Goal: Task Accomplishment & Management: Manage account settings

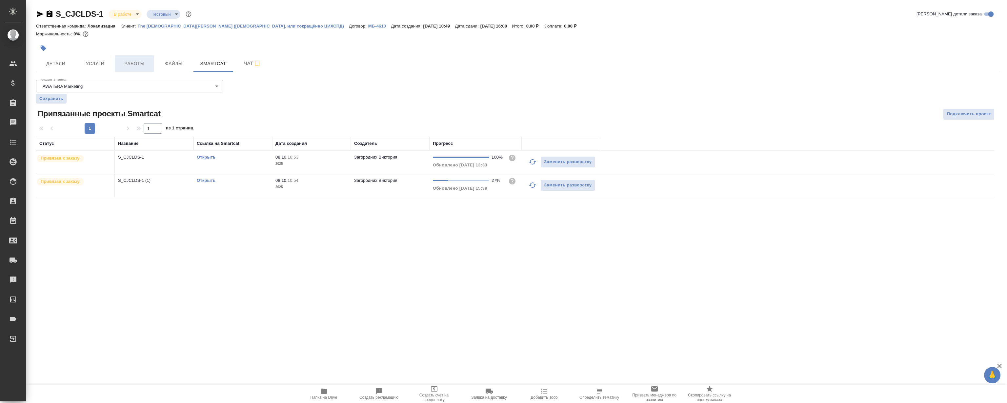
click at [148, 62] on span "Работы" at bounding box center [134, 64] width 31 height 8
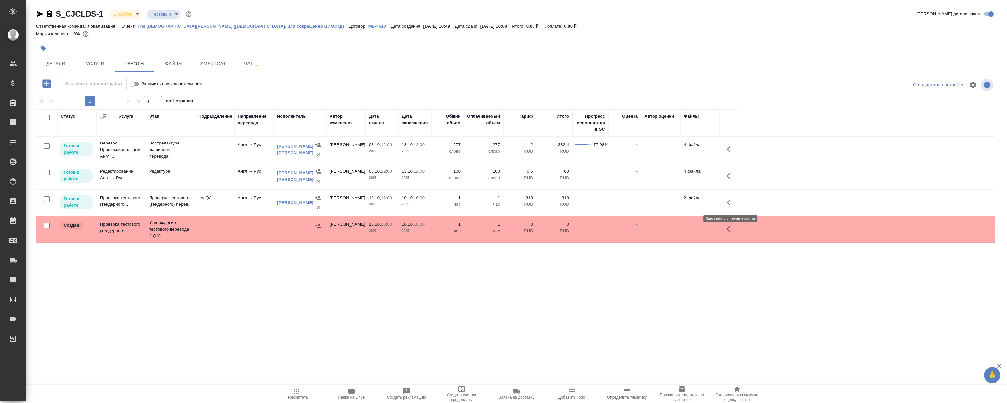
click at [729, 200] on icon "button" at bounding box center [731, 203] width 8 height 8
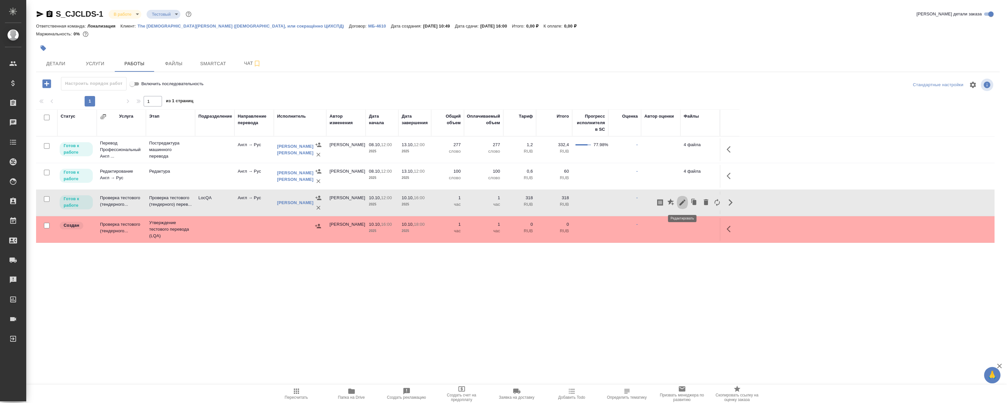
click at [682, 203] on icon "button" at bounding box center [683, 203] width 6 height 6
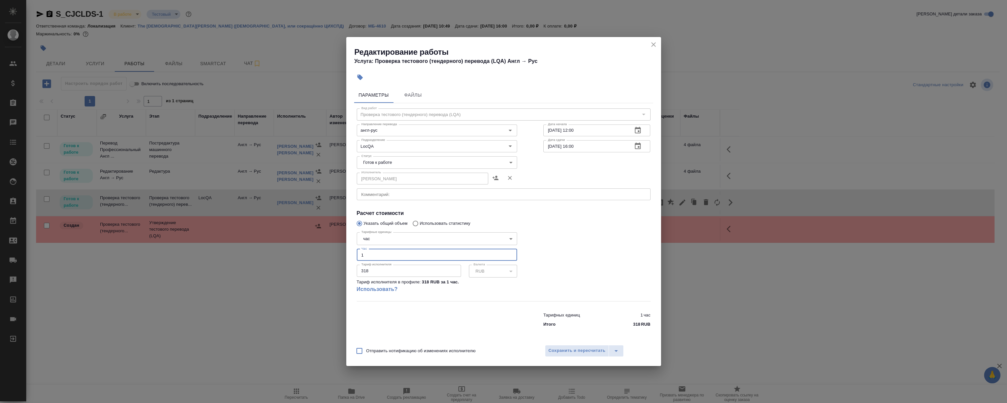
click at [380, 253] on input "1" at bounding box center [437, 255] width 160 height 12
type input "1"
type input "2.5"
click at [403, 163] on body "🙏 .cls-1 fill:#fff; AWATERA [PERSON_NAME] Клиенты Спецификации Заказы 0 Чаты To…" at bounding box center [503, 201] width 1007 height 403
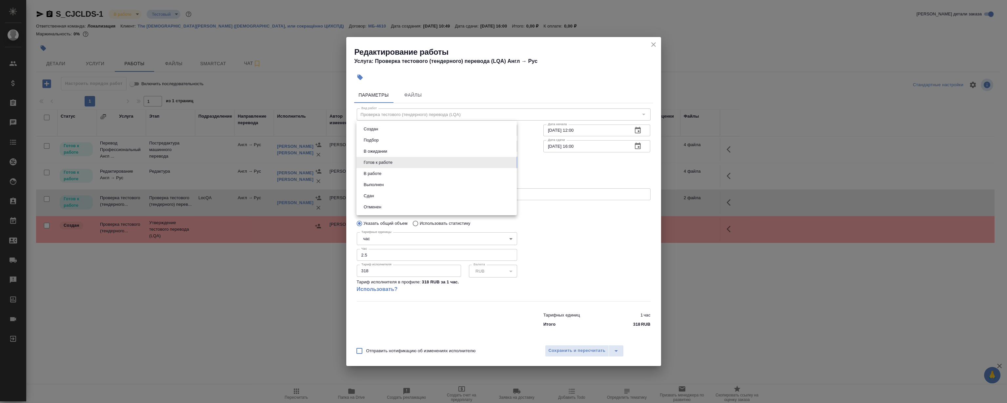
click at [380, 196] on li "Сдан" at bounding box center [437, 196] width 160 height 11
type input "closed"
click at [575, 355] on span "Сохранить и пересчитать" at bounding box center [577, 351] width 57 height 8
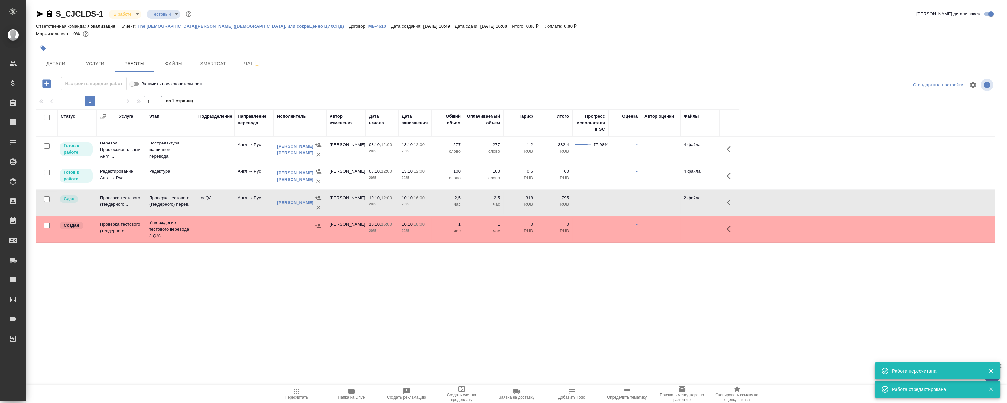
click at [309, 309] on div ".cls-1 fill:#fff; AWATERA [PERSON_NAME] Клиенты Спецификации Заказы 0 Чаты Todo…" at bounding box center [503, 201] width 1007 height 403
drag, startPoint x: 321, startPoint y: 320, endPoint x: 306, endPoint y: 298, distance: 26.4
click at [321, 320] on div ".cls-1 fill:#fff; AWATERA [PERSON_NAME] Клиенты Спецификации Заказы 0 Чаты Todo…" at bounding box center [503, 201] width 1007 height 403
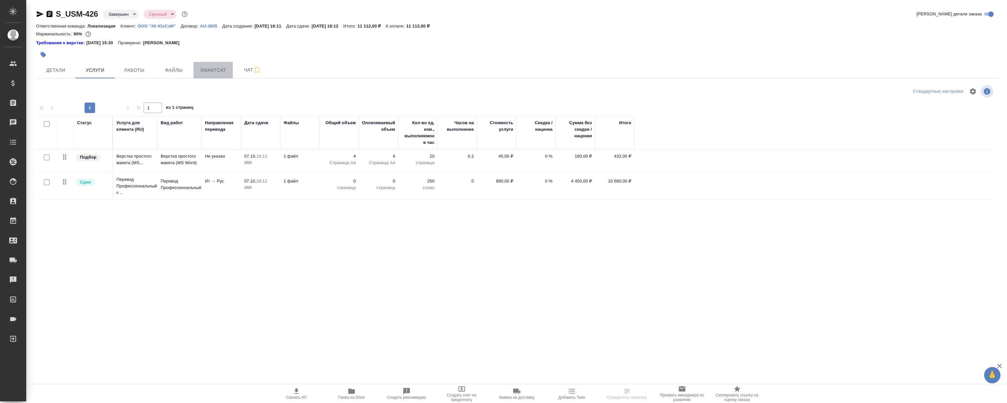
click at [209, 62] on button "Smartcat" at bounding box center [213, 70] width 39 height 16
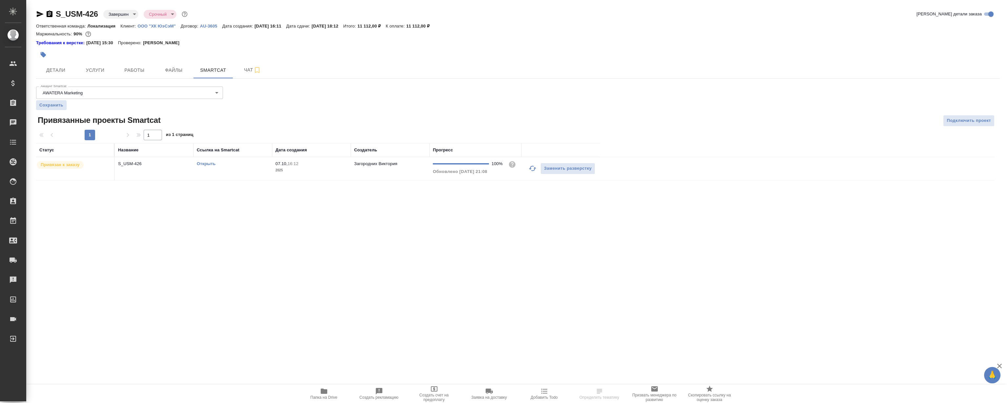
click at [207, 164] on link "Открыть" at bounding box center [206, 163] width 19 height 5
